Goal: Find specific page/section: Find specific page/section

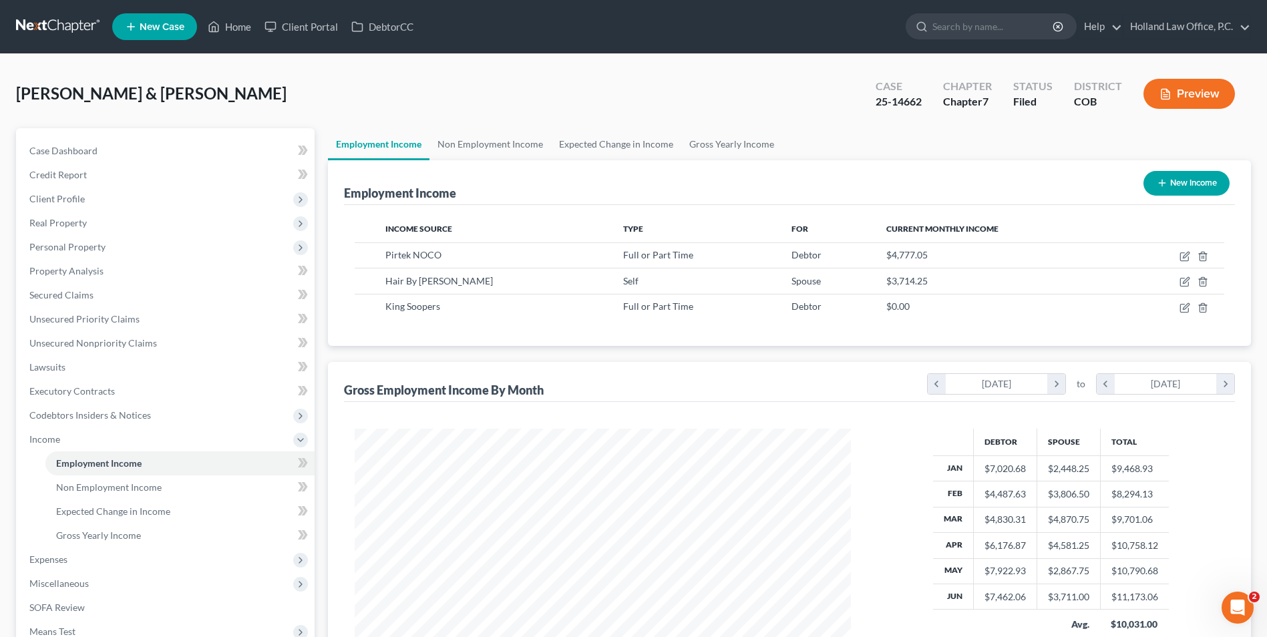
scroll to position [248, 522]
click at [87, 279] on link "Property Analysis" at bounding box center [167, 271] width 296 height 24
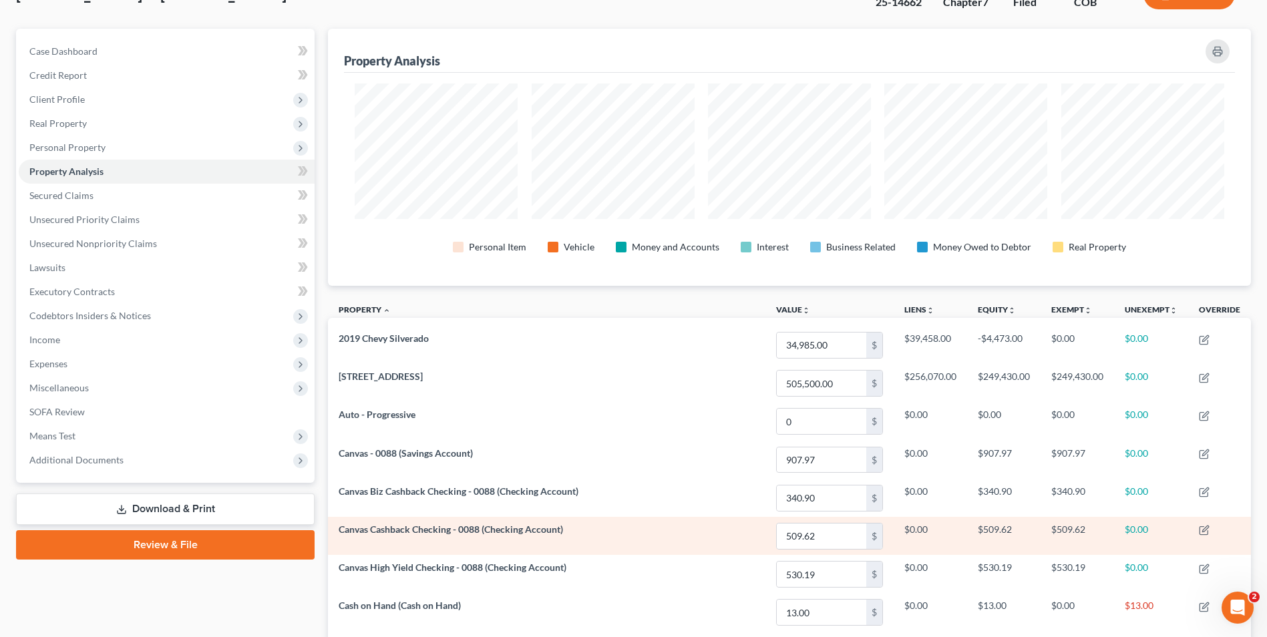
scroll to position [200, 0]
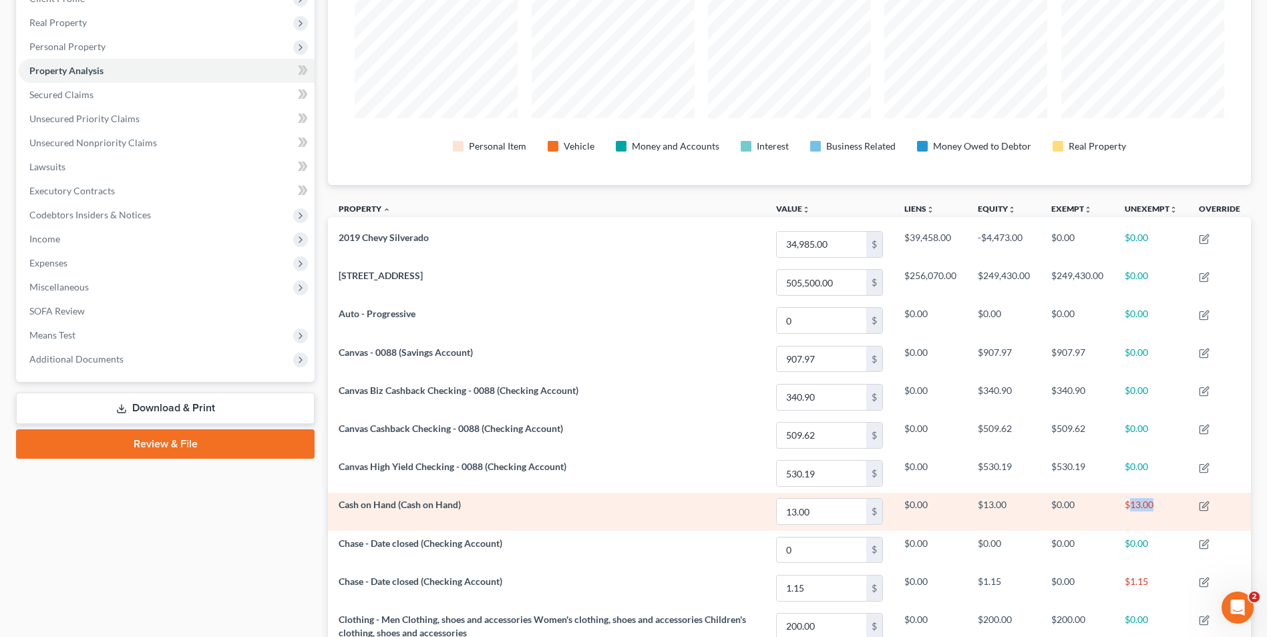
drag, startPoint x: 1128, startPoint y: 504, endPoint x: 1154, endPoint y: 506, distance: 25.5
click at [1154, 506] on td "$13.00" at bounding box center [1151, 512] width 74 height 38
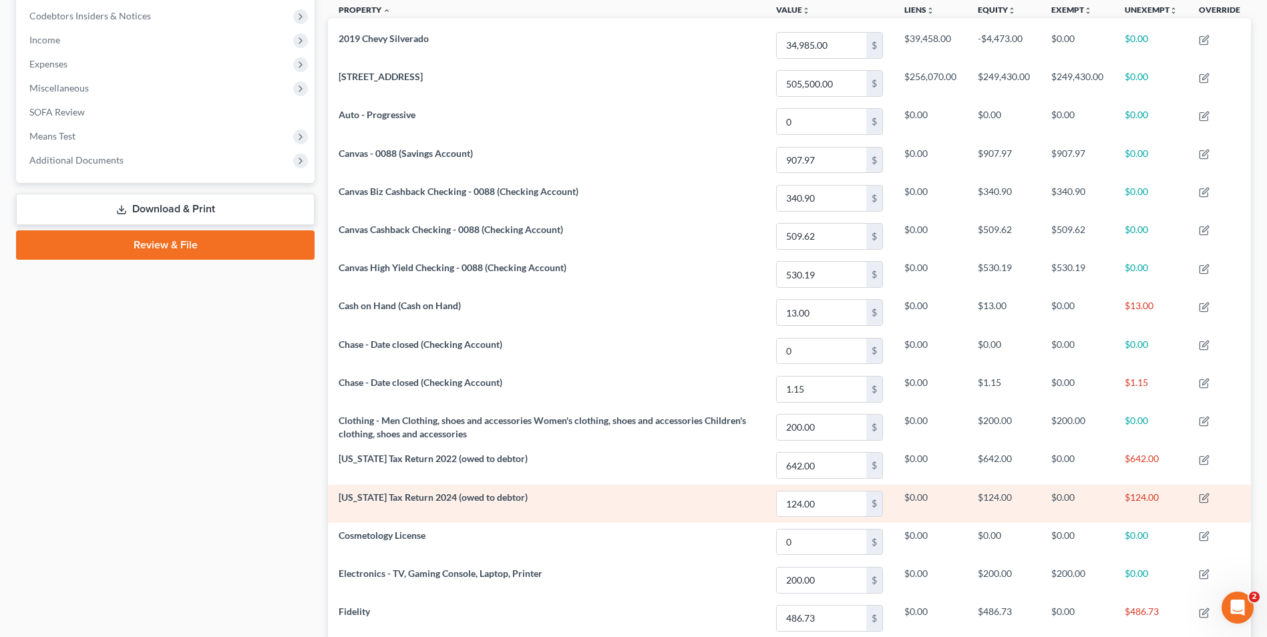
scroll to position [401, 0]
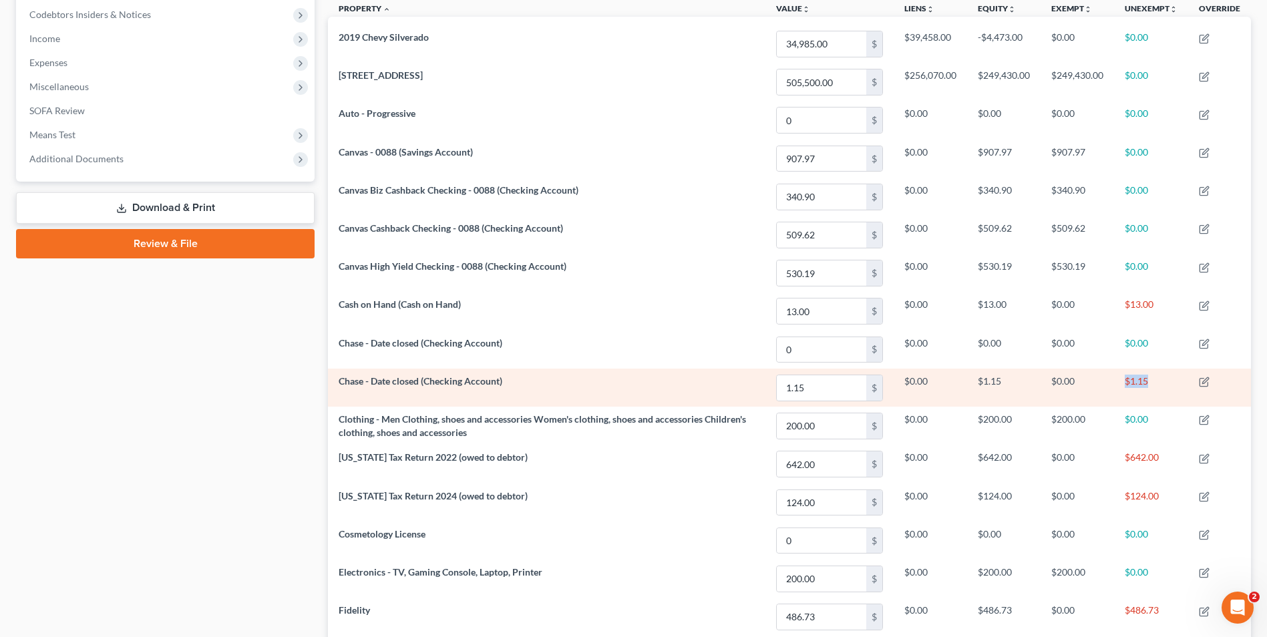
drag, startPoint x: 1118, startPoint y: 384, endPoint x: 1162, endPoint y: 383, distance: 44.8
click at [1162, 383] on td "$1.15" at bounding box center [1151, 388] width 74 height 38
drag, startPoint x: 1162, startPoint y: 383, endPoint x: 1147, endPoint y: 383, distance: 15.4
click at [1147, 383] on td "$1.15" at bounding box center [1151, 388] width 74 height 38
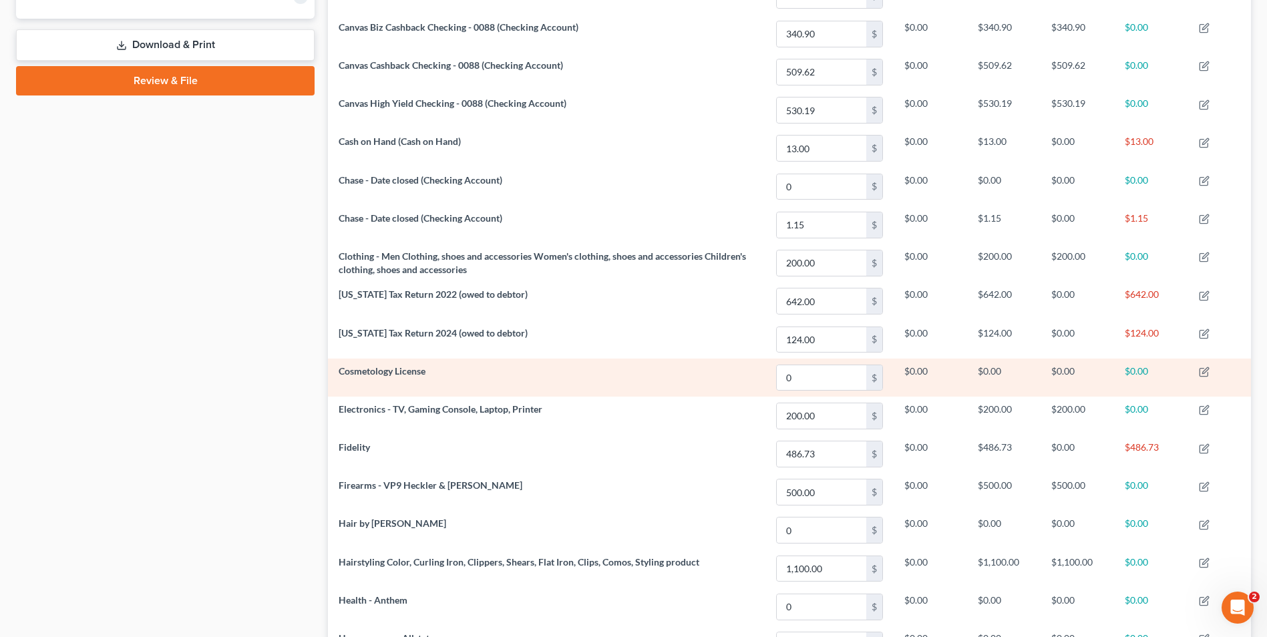
scroll to position [601, 0]
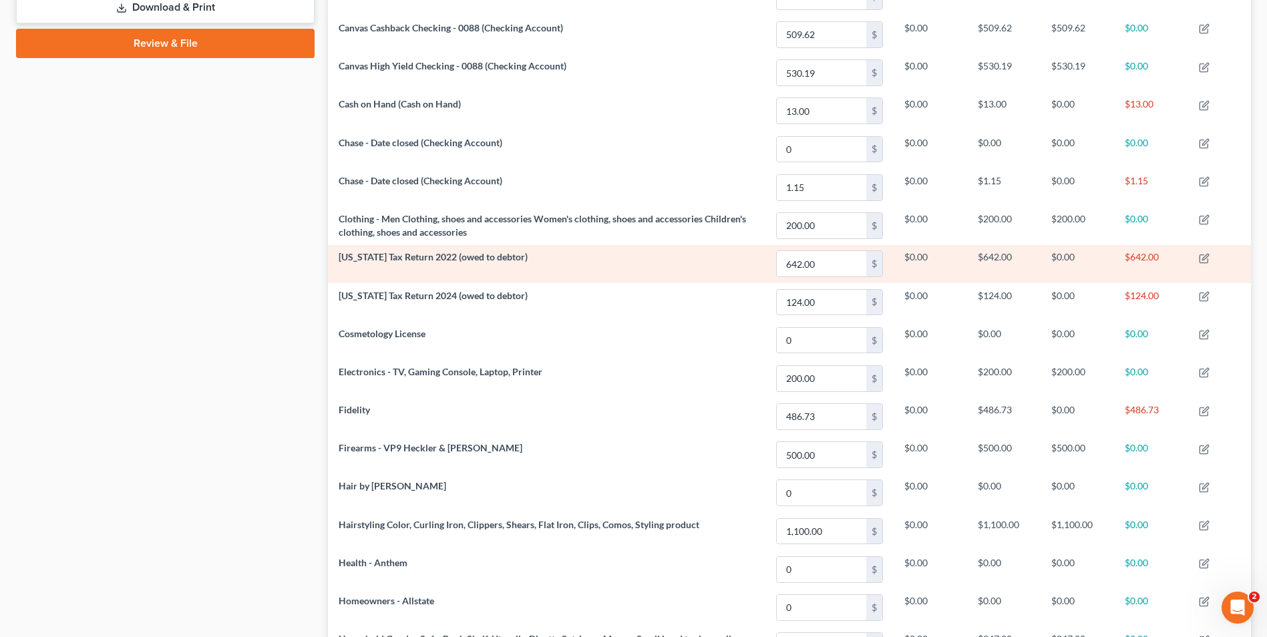
drag, startPoint x: 1125, startPoint y: 259, endPoint x: 1119, endPoint y: 282, distance: 23.5
click at [1126, 263] on td "$642.00" at bounding box center [1151, 264] width 74 height 38
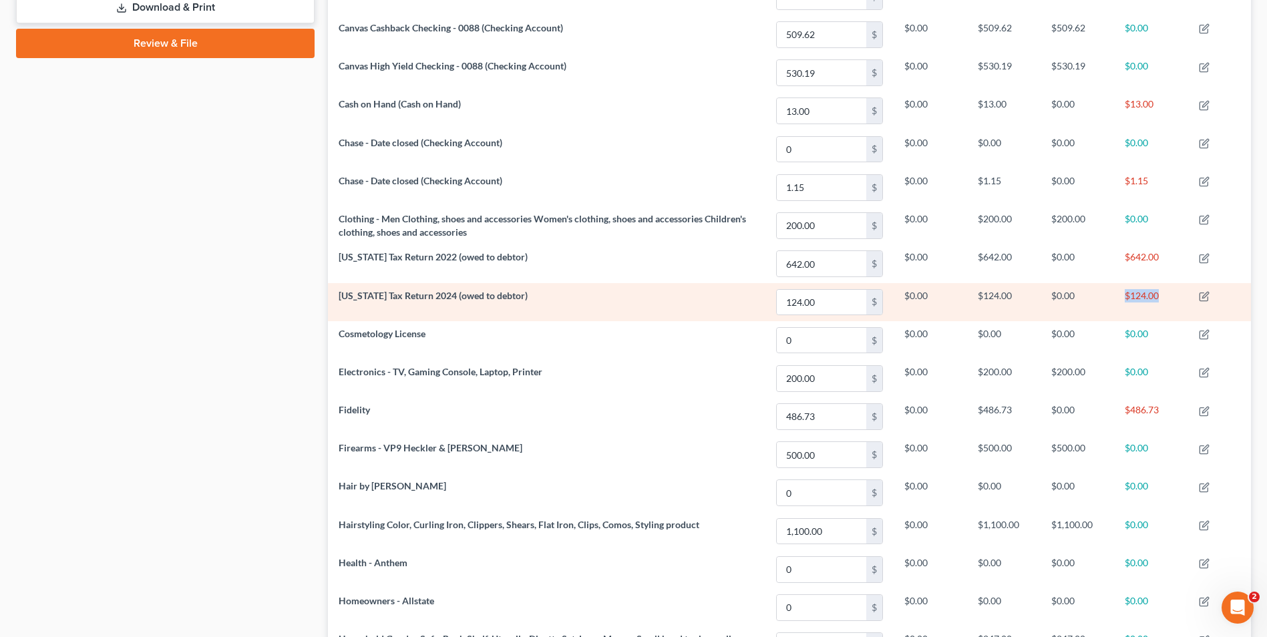
drag, startPoint x: 1143, startPoint y: 298, endPoint x: 1166, endPoint y: 298, distance: 23.4
click at [1166, 298] on tr "[US_STATE] Tax Return 2024 (owed to debtor) 124.00 $ $0.00 $124.00 $0.00 $124.00" at bounding box center [789, 302] width 923 height 38
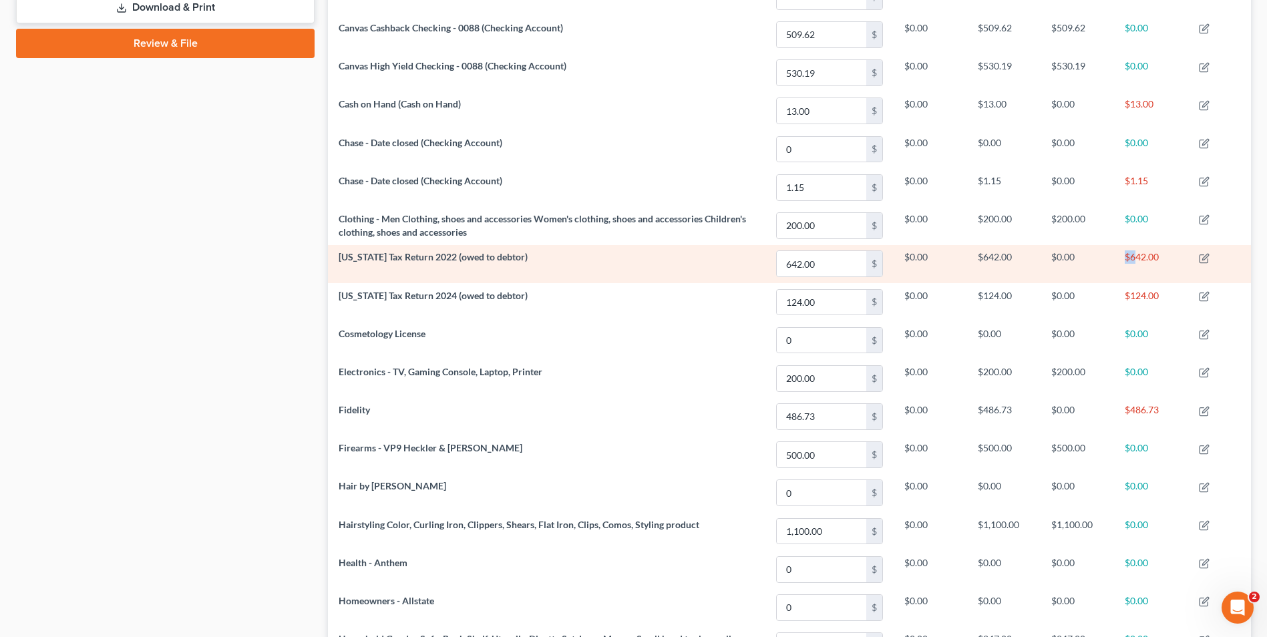
drag, startPoint x: 1122, startPoint y: 255, endPoint x: 1139, endPoint y: 266, distance: 20.4
click at [1139, 266] on td "$642.00" at bounding box center [1151, 264] width 74 height 38
click at [1141, 261] on td "$642.00" at bounding box center [1151, 264] width 74 height 38
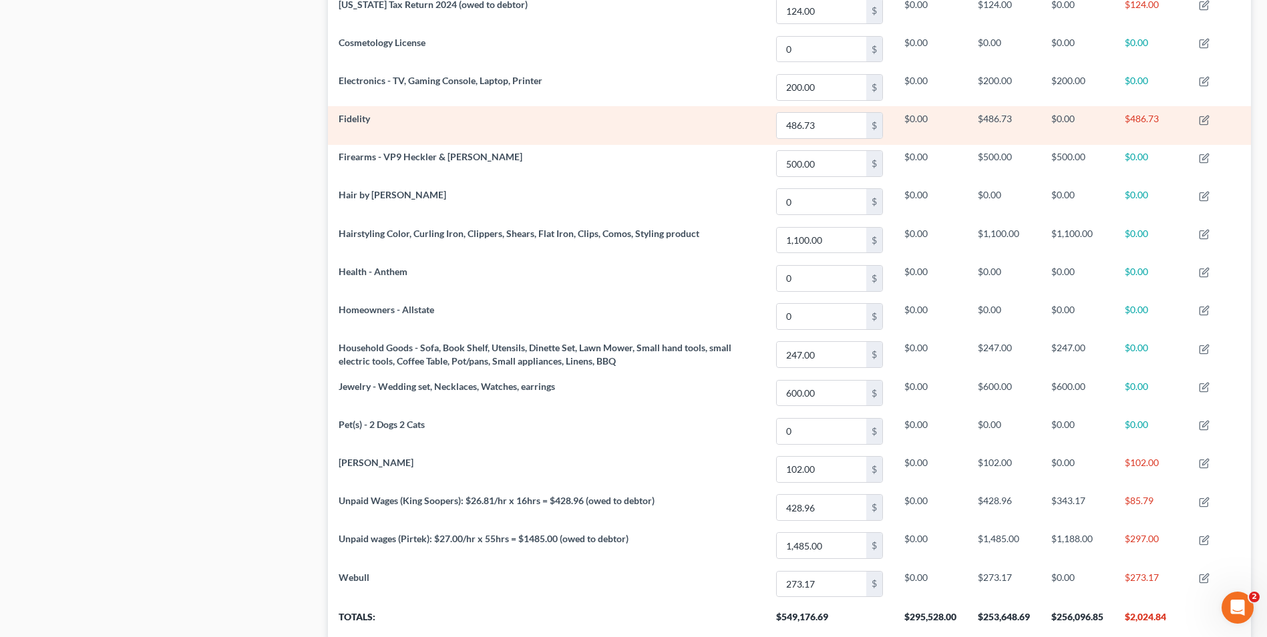
scroll to position [869, 0]
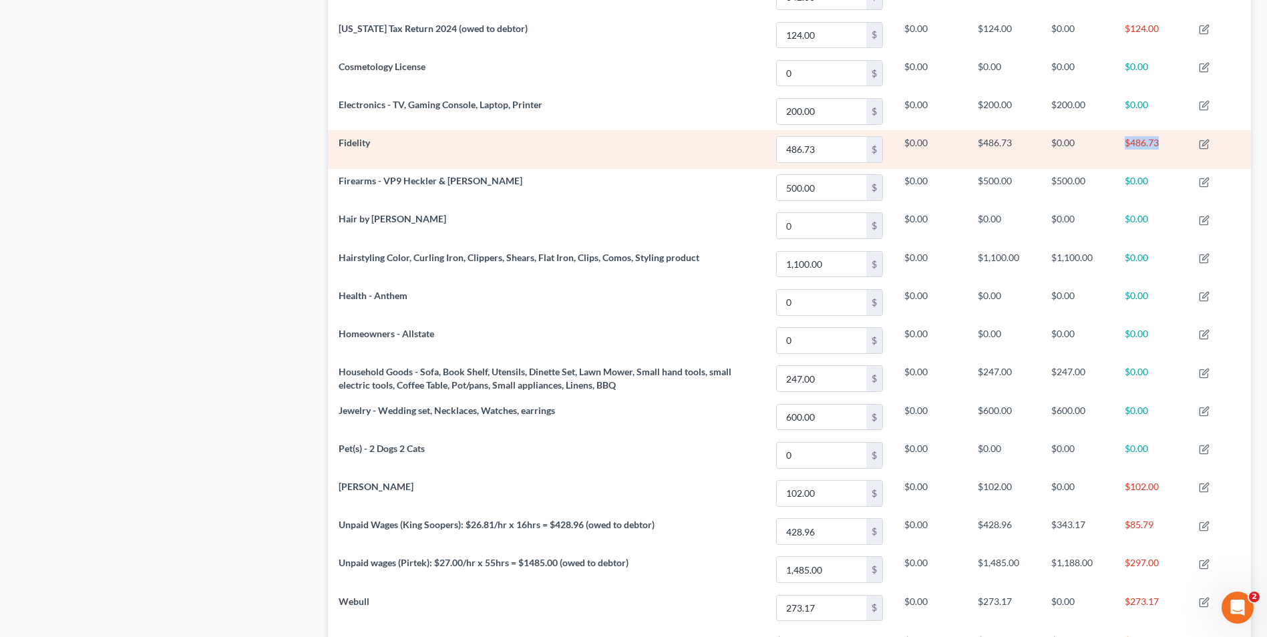
drag, startPoint x: 1120, startPoint y: 142, endPoint x: 1160, endPoint y: 141, distance: 40.8
click at [1160, 141] on td "$486.73" at bounding box center [1151, 149] width 74 height 38
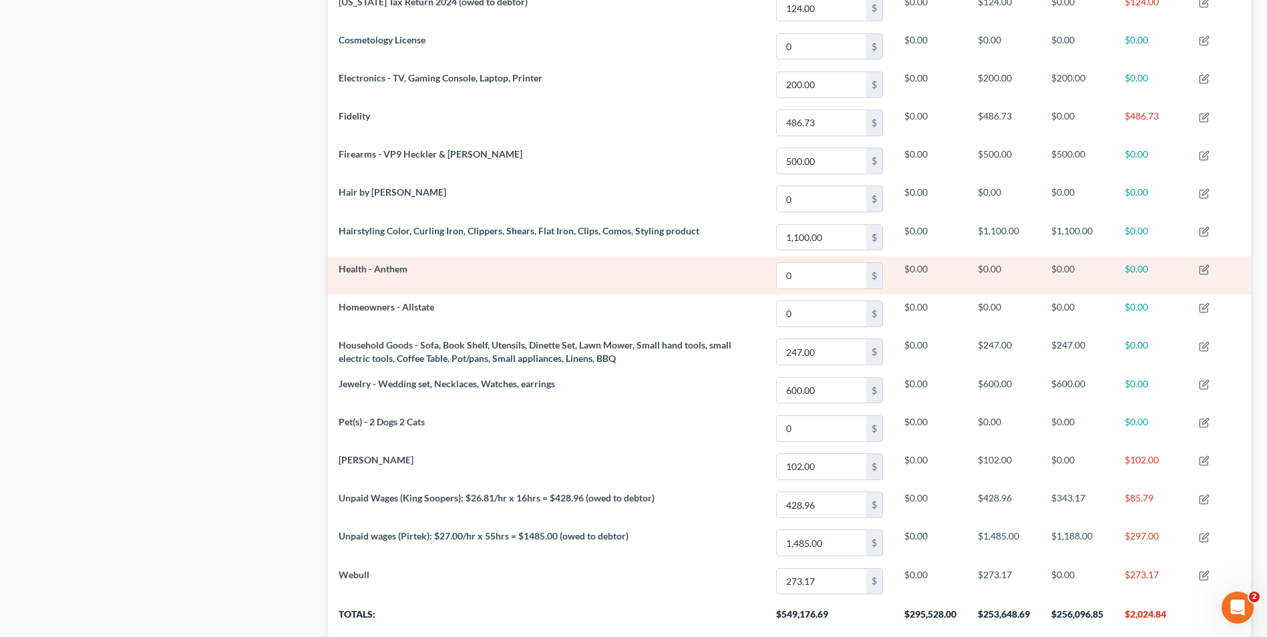
scroll to position [989, 0]
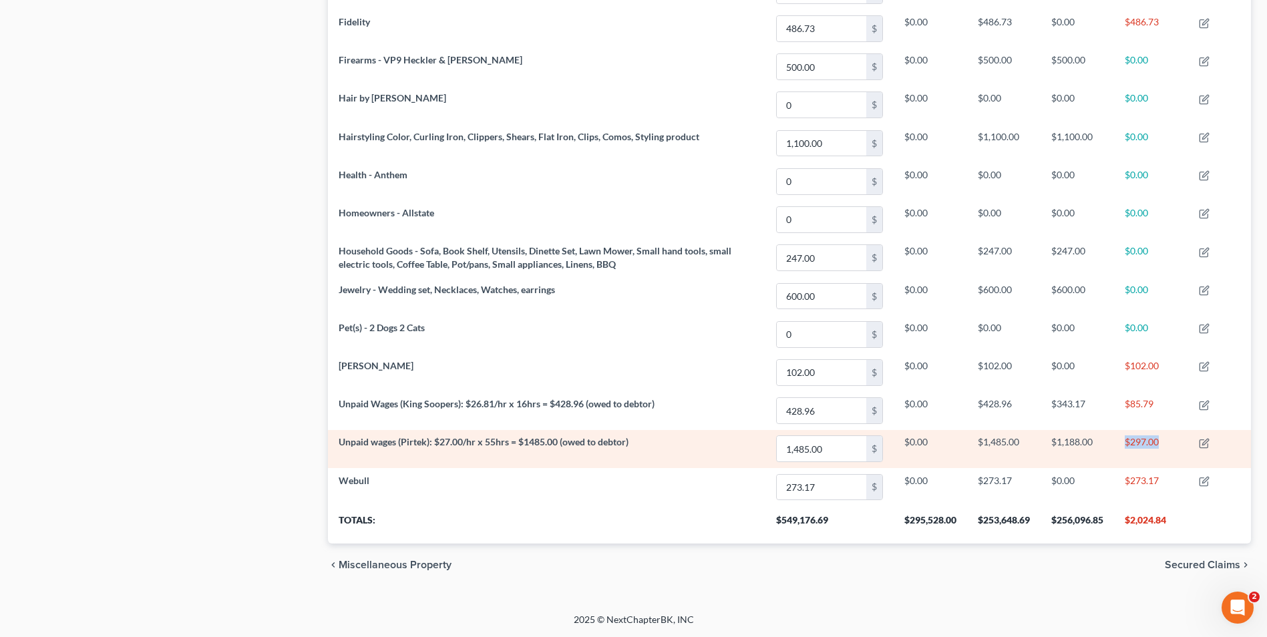
drag, startPoint x: 1125, startPoint y: 434, endPoint x: 1160, endPoint y: 447, distance: 37.0
click at [1160, 447] on td "$297.00" at bounding box center [1151, 449] width 74 height 38
drag, startPoint x: 1160, startPoint y: 447, endPoint x: 1150, endPoint y: 446, distance: 9.4
click at [1150, 446] on td "$297.00" at bounding box center [1151, 449] width 74 height 38
drag, startPoint x: 1127, startPoint y: 439, endPoint x: 1155, endPoint y: 441, distance: 28.1
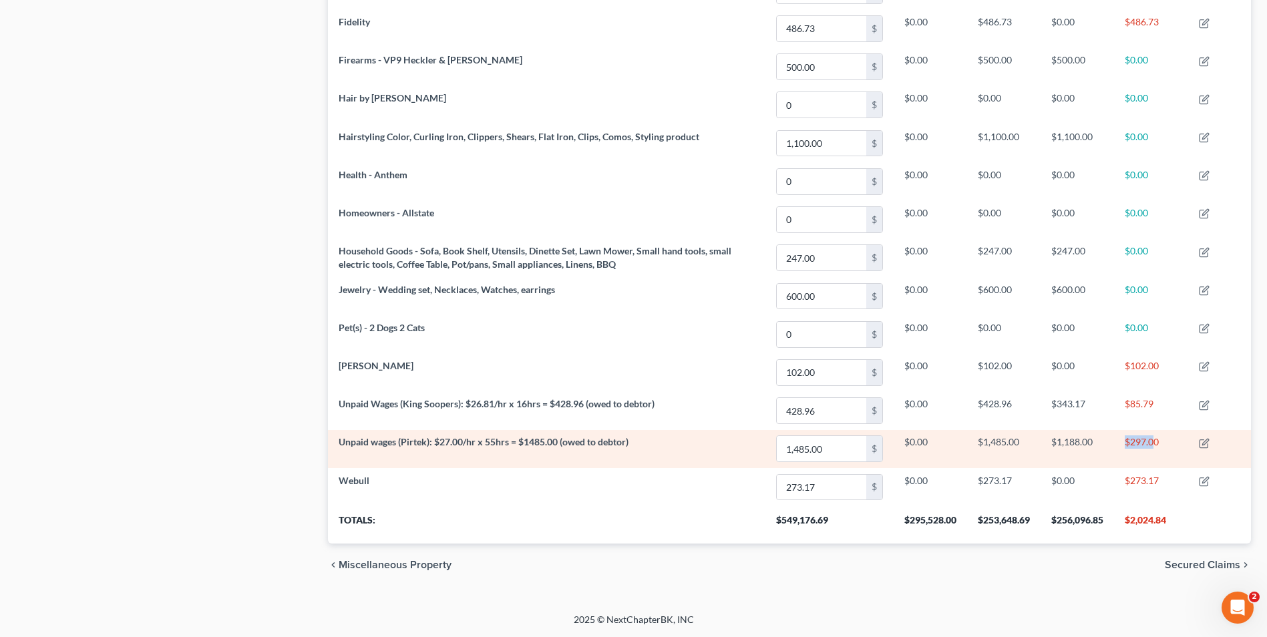
click at [1155, 441] on td "$297.00" at bounding box center [1151, 449] width 74 height 38
click at [1154, 441] on td "$297.00" at bounding box center [1151, 449] width 74 height 38
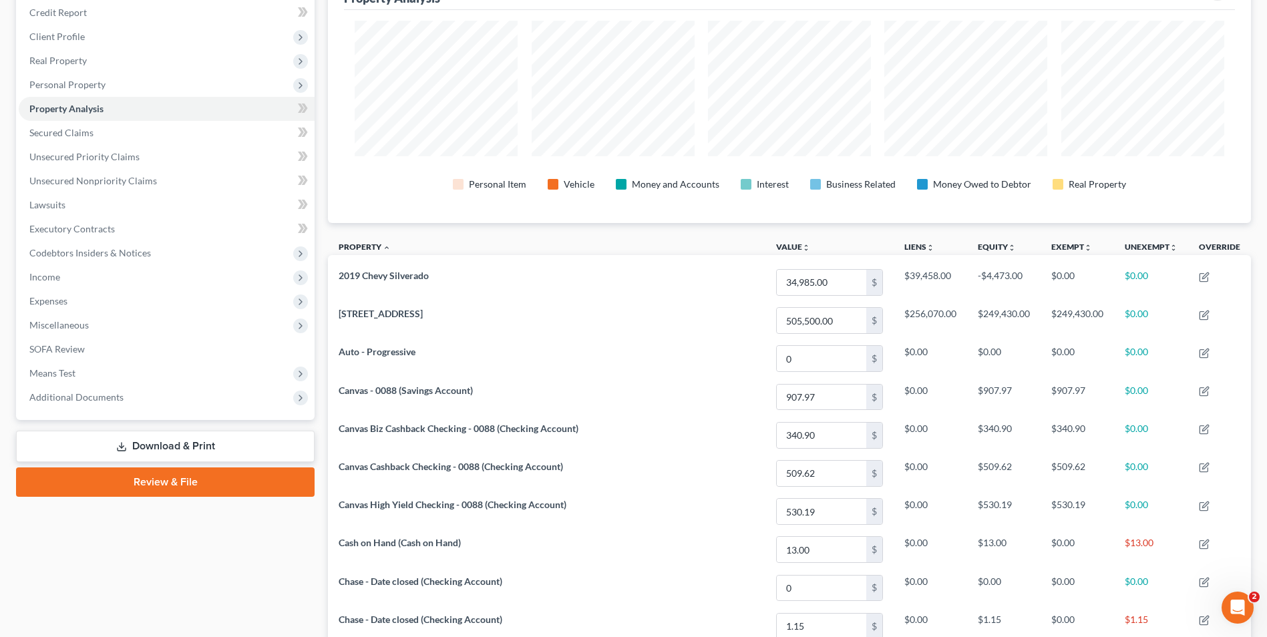
scroll to position [54, 0]
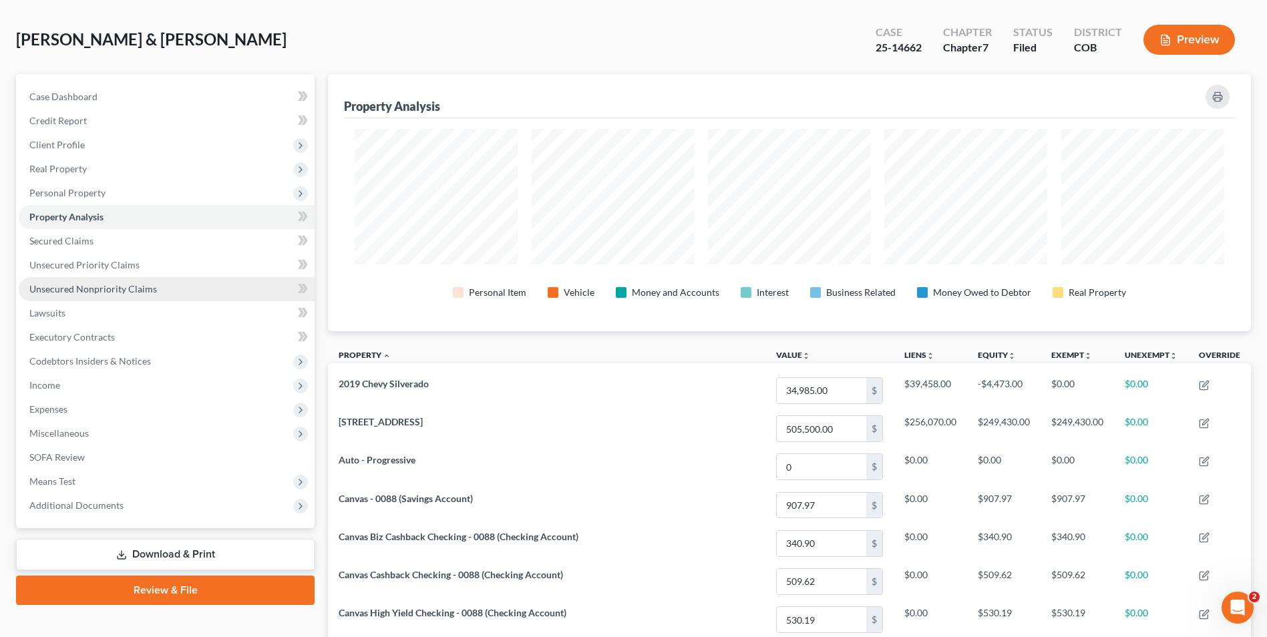
click at [152, 286] on span "Unsecured Nonpriority Claims" at bounding box center [93, 288] width 128 height 11
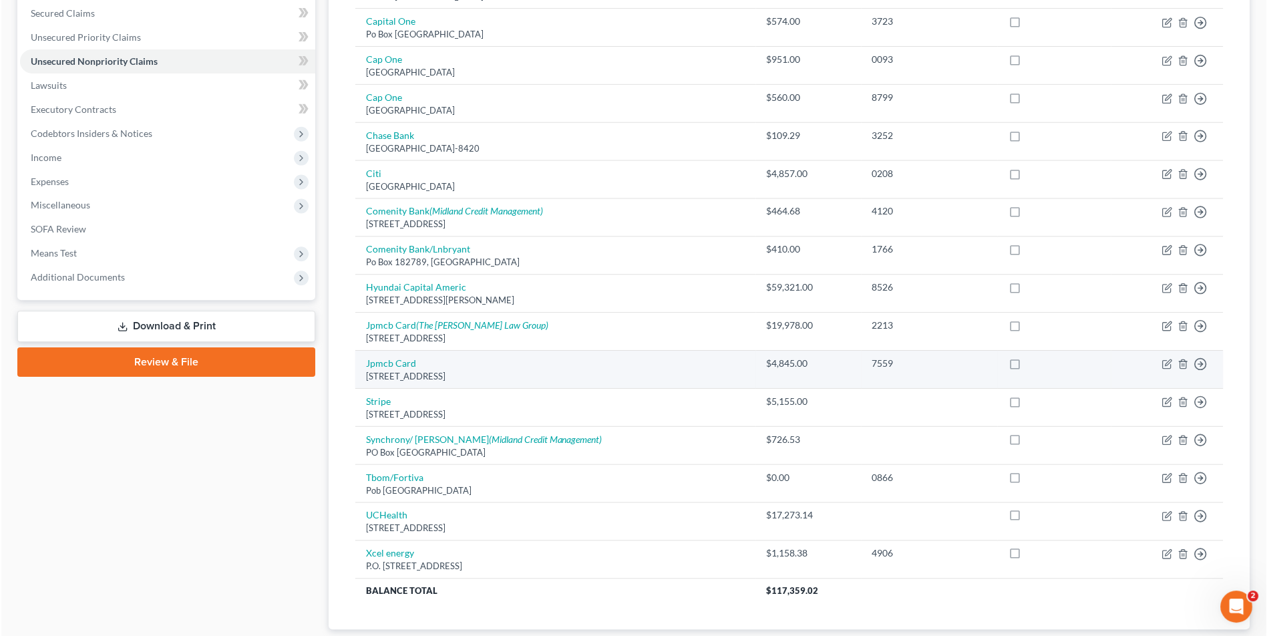
scroll to position [200, 0]
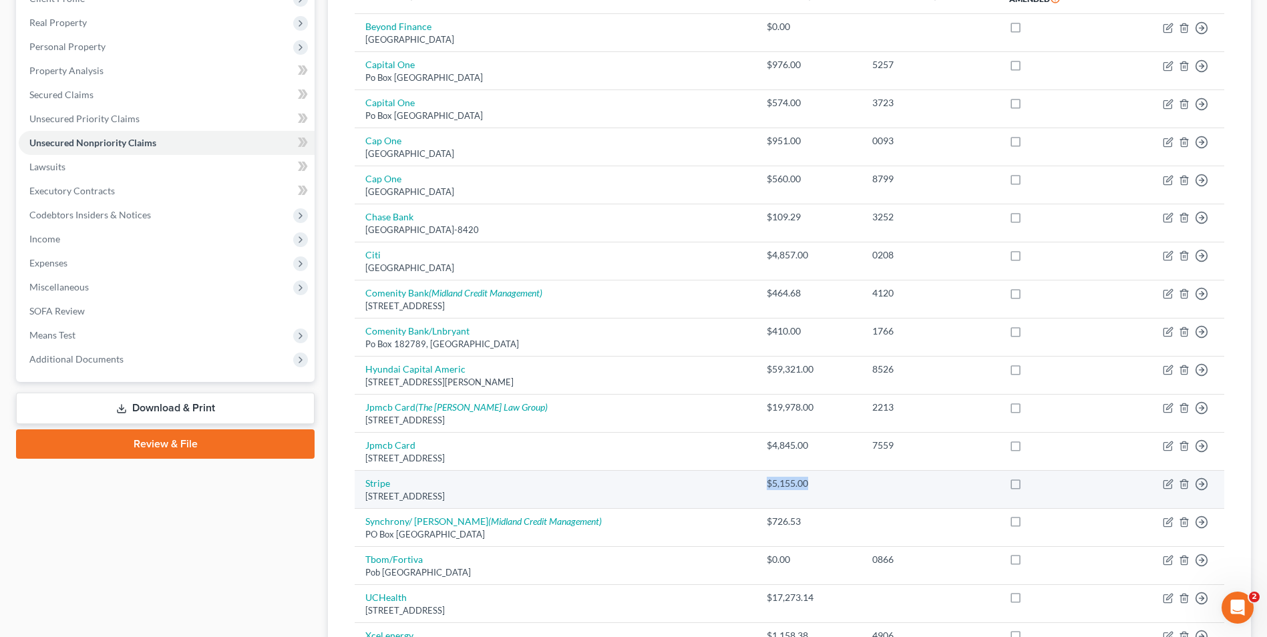
drag, startPoint x: 801, startPoint y: 485, endPoint x: 826, endPoint y: 485, distance: 25.4
click at [826, 485] on td "$5,155.00" at bounding box center [809, 490] width 106 height 38
click at [822, 484] on div "$5,155.00" at bounding box center [809, 483] width 85 height 13
